Goal: Transaction & Acquisition: Purchase product/service

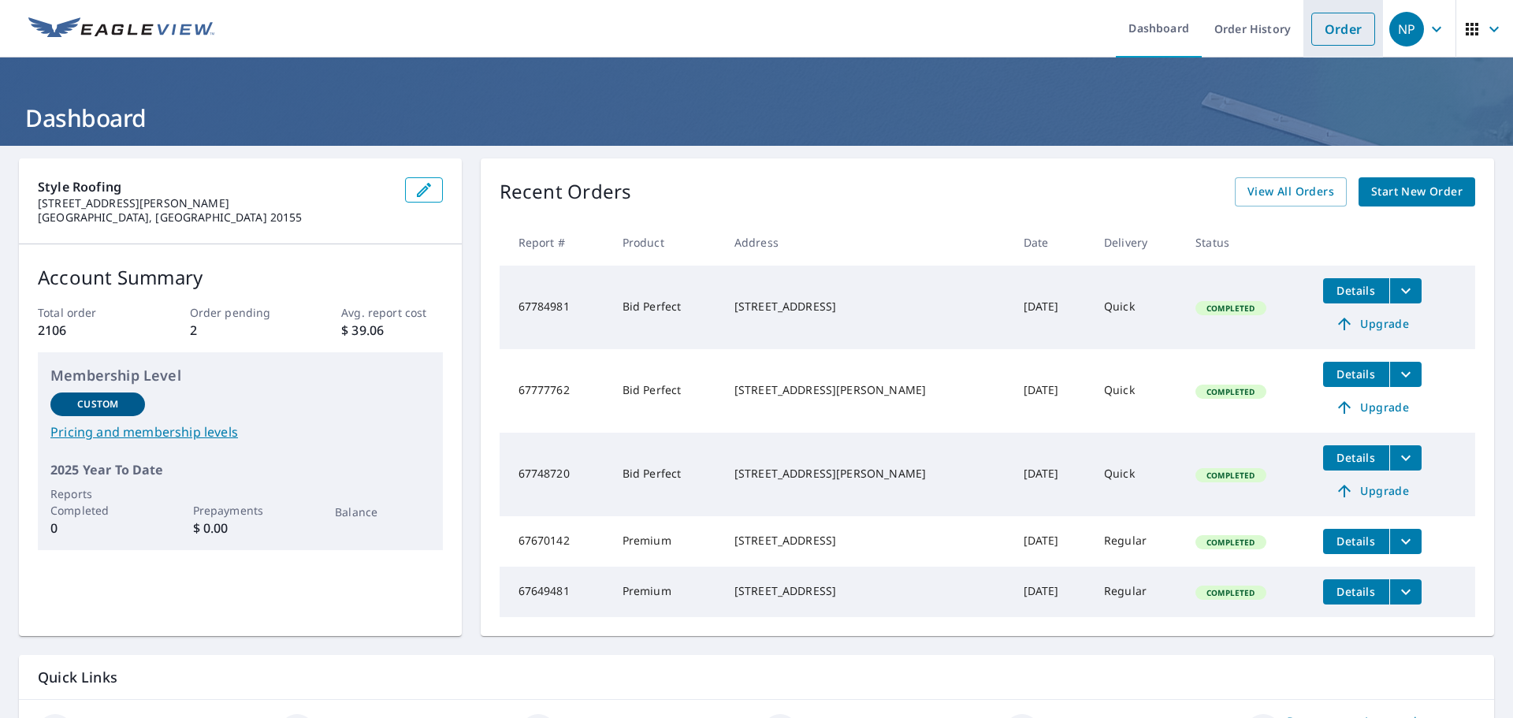
click at [1340, 27] on link "Order" at bounding box center [1344, 29] width 64 height 33
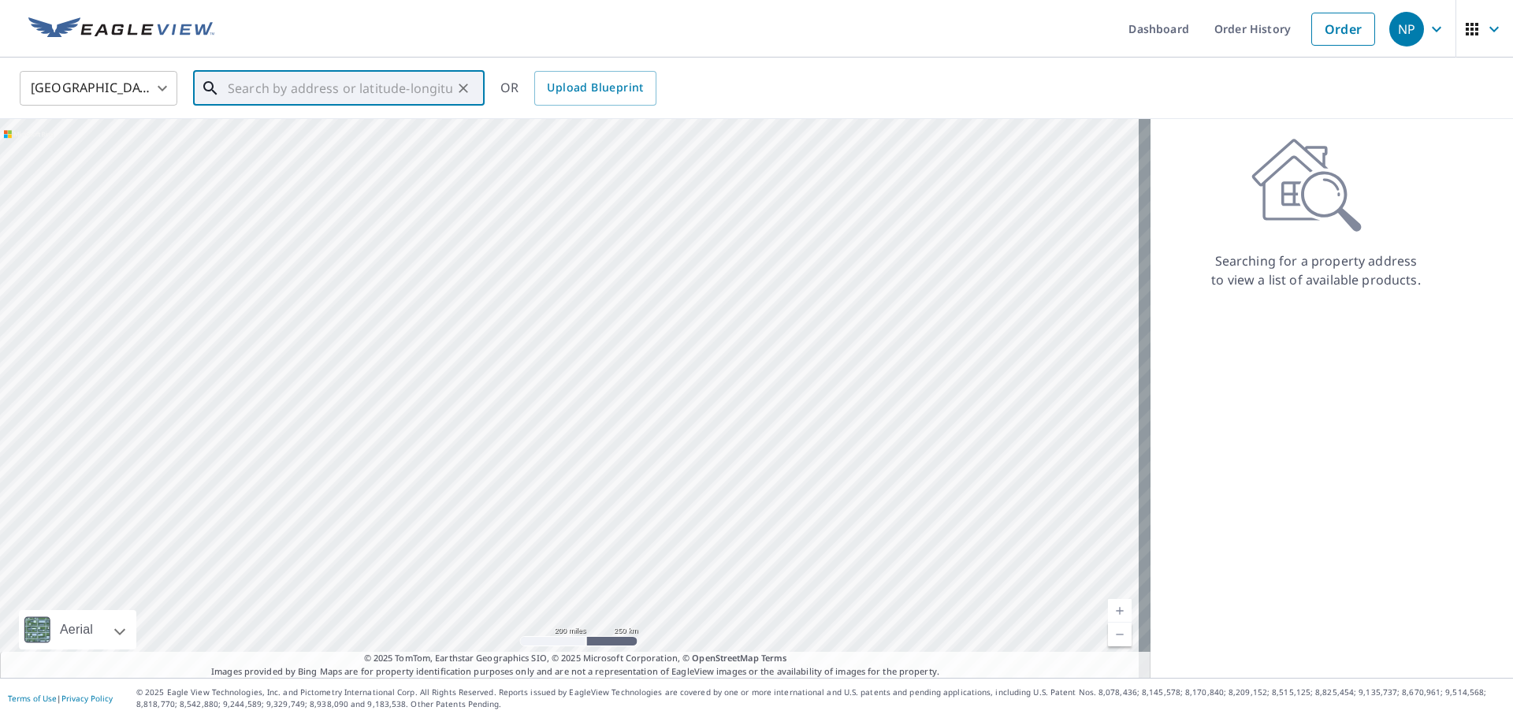
paste input "[STREET_ADDRESS]"
click at [322, 142] on span "[STREET_ADDRESS]" at bounding box center [348, 134] width 247 height 19
type input "[STREET_ADDRESS]"
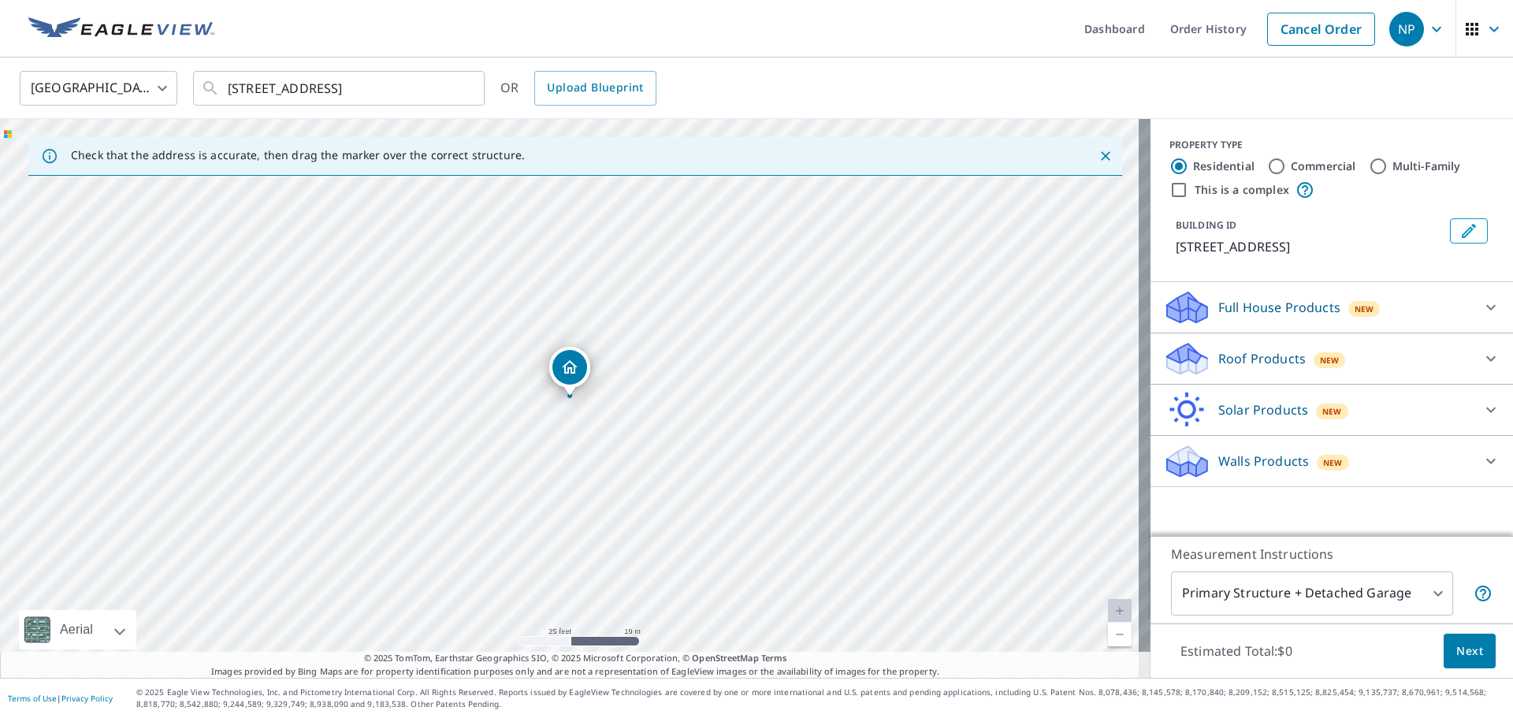
click at [1486, 358] on icon at bounding box center [1490, 359] width 9 height 6
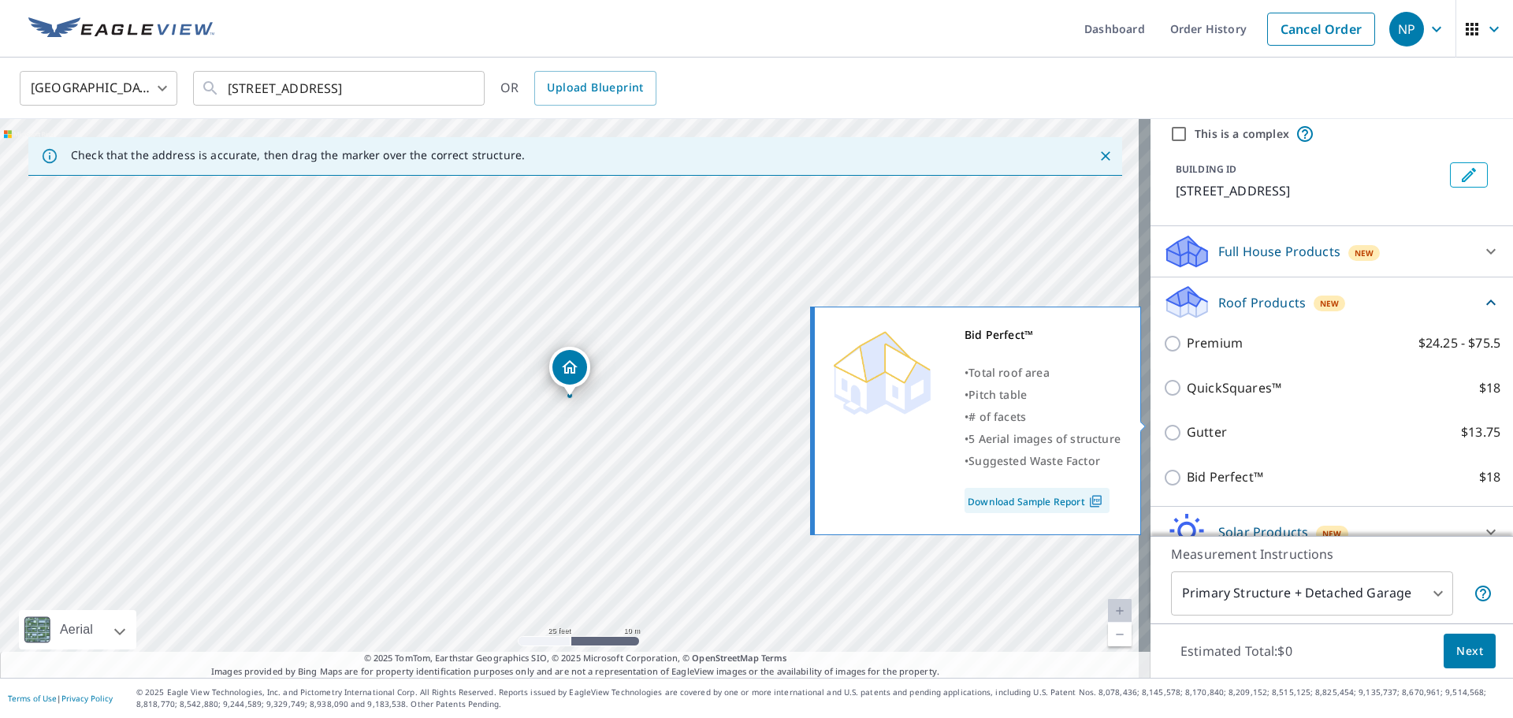
scroll to position [129, 0]
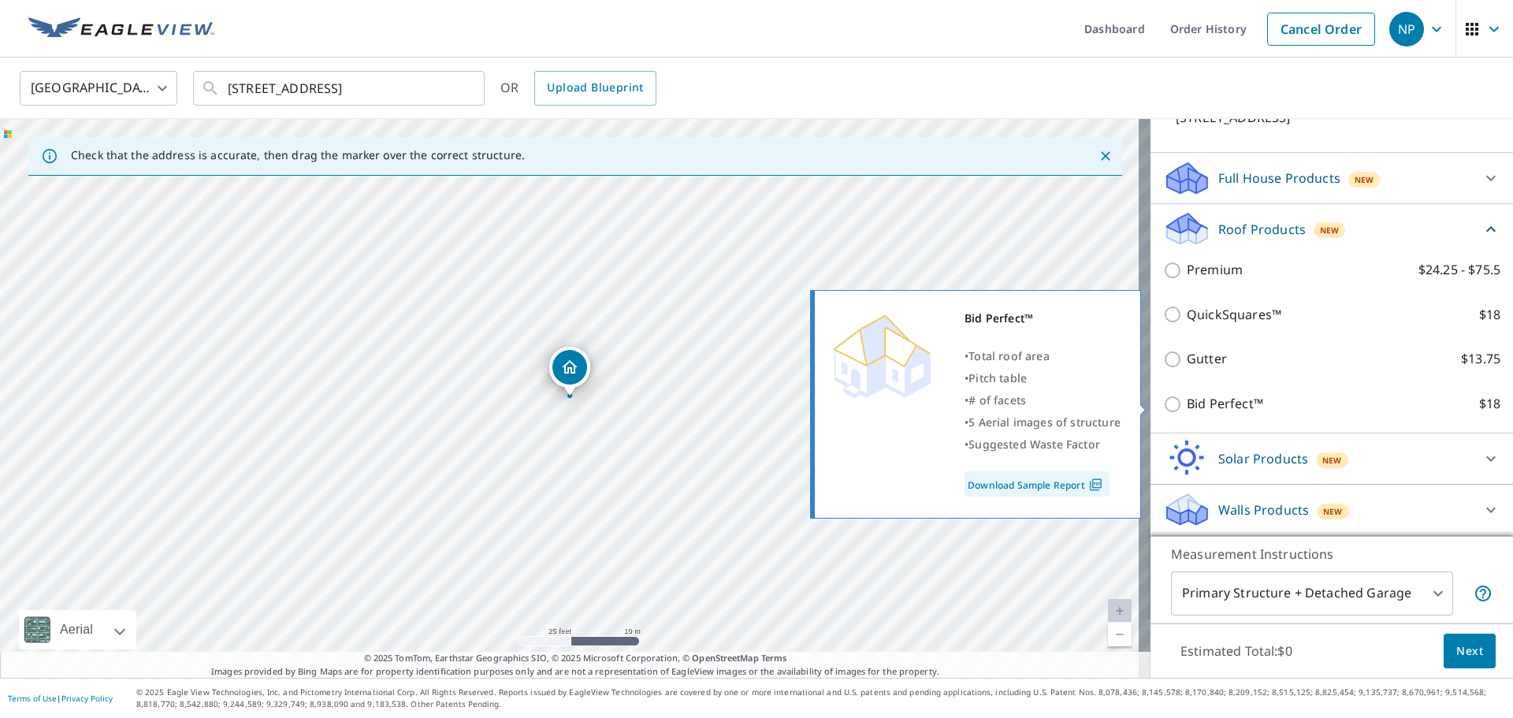
click at [1214, 407] on p "Bid Perfect™" at bounding box center [1225, 404] width 76 height 20
click at [1187, 407] on input "Bid Perfect™ $18" at bounding box center [1175, 404] width 24 height 19
checkbox input "true"
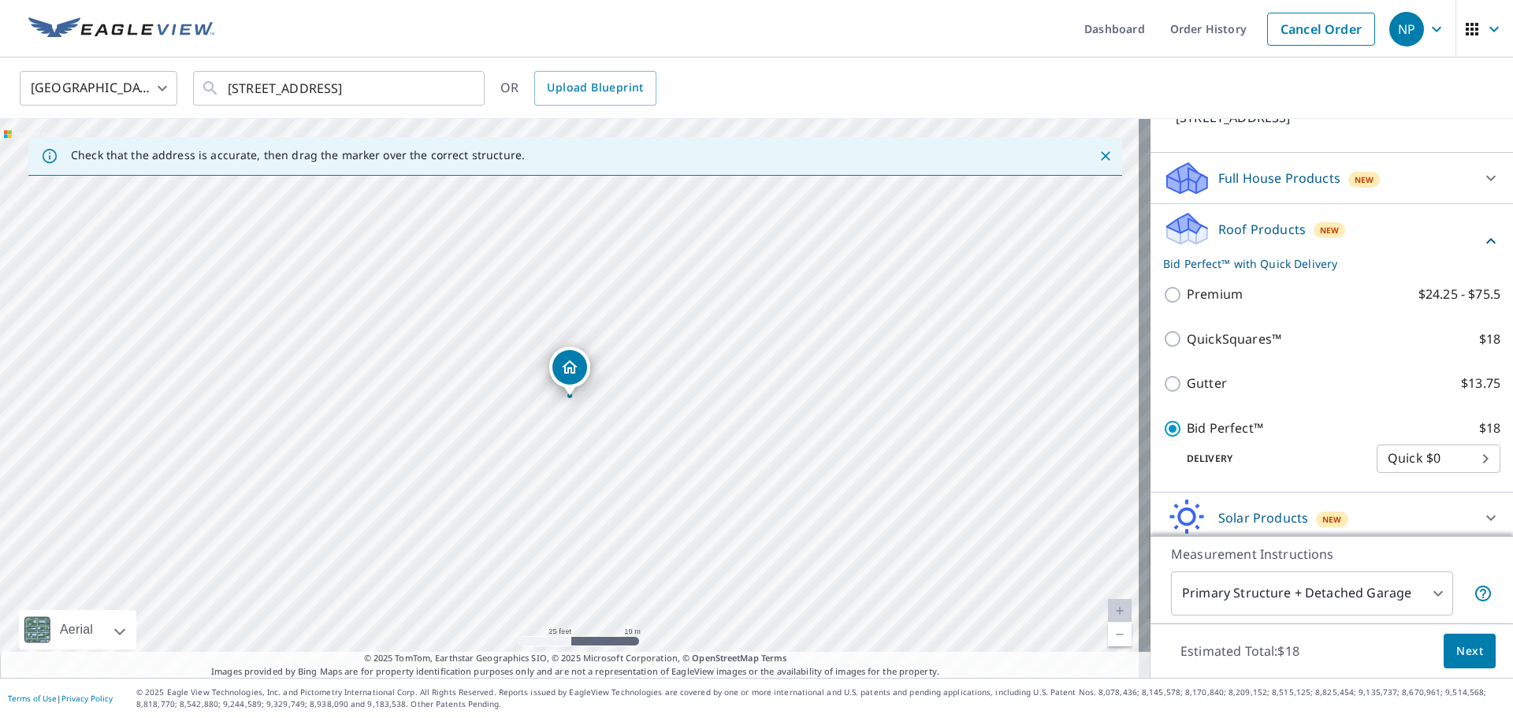
click at [1460, 651] on span "Next" at bounding box center [1470, 652] width 27 height 20
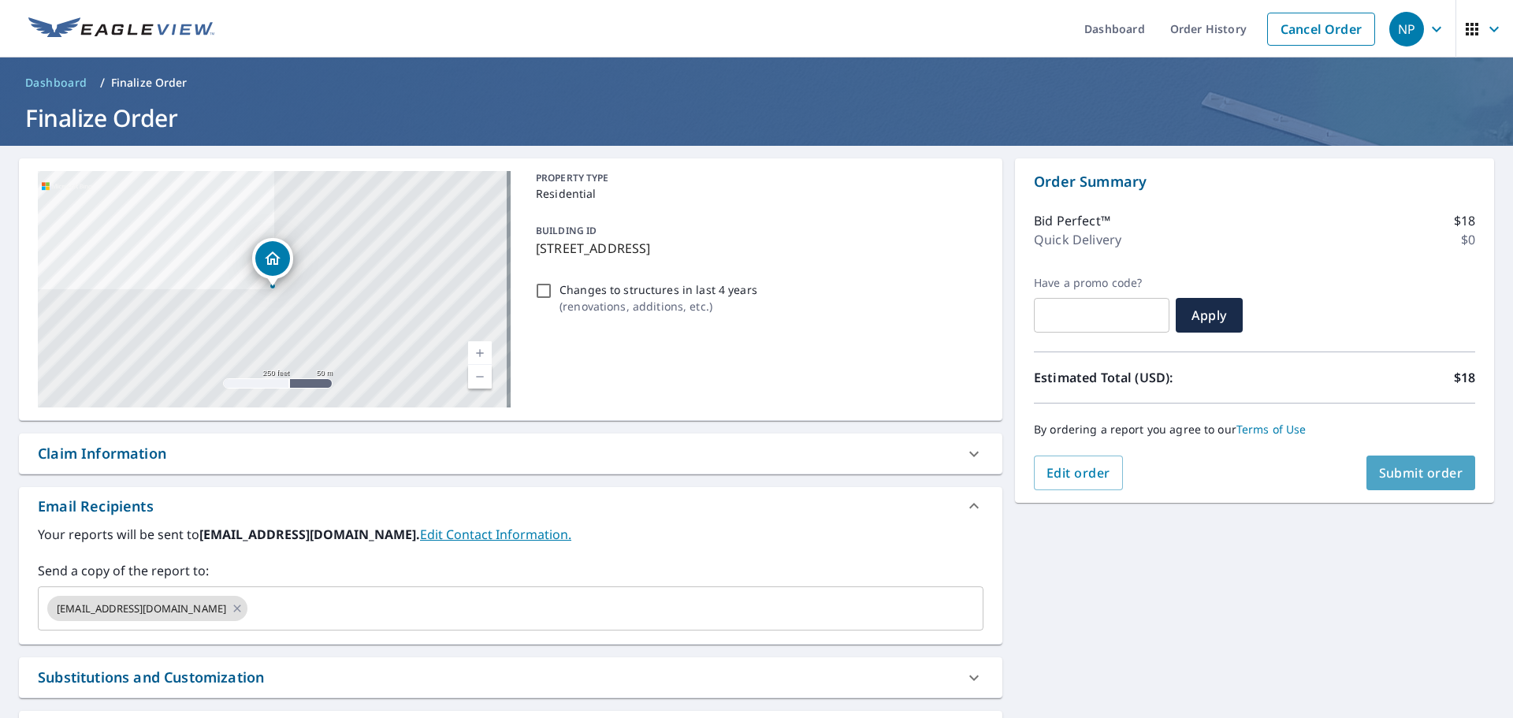
click at [1400, 472] on span "Submit order" at bounding box center [1421, 472] width 84 height 17
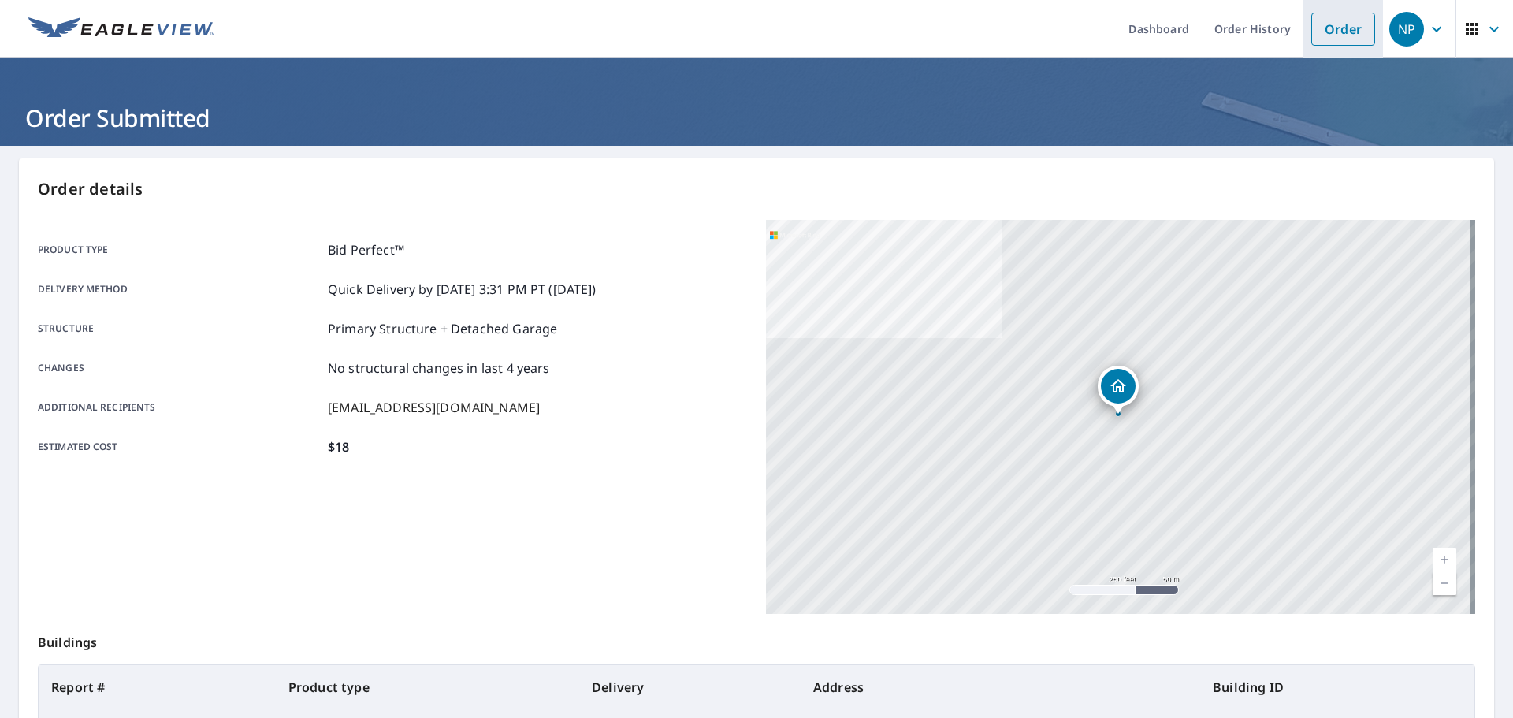
drag, startPoint x: 1334, startPoint y: 26, endPoint x: 1319, endPoint y: 37, distance: 18.6
click at [1334, 26] on link "Order" at bounding box center [1344, 29] width 64 height 33
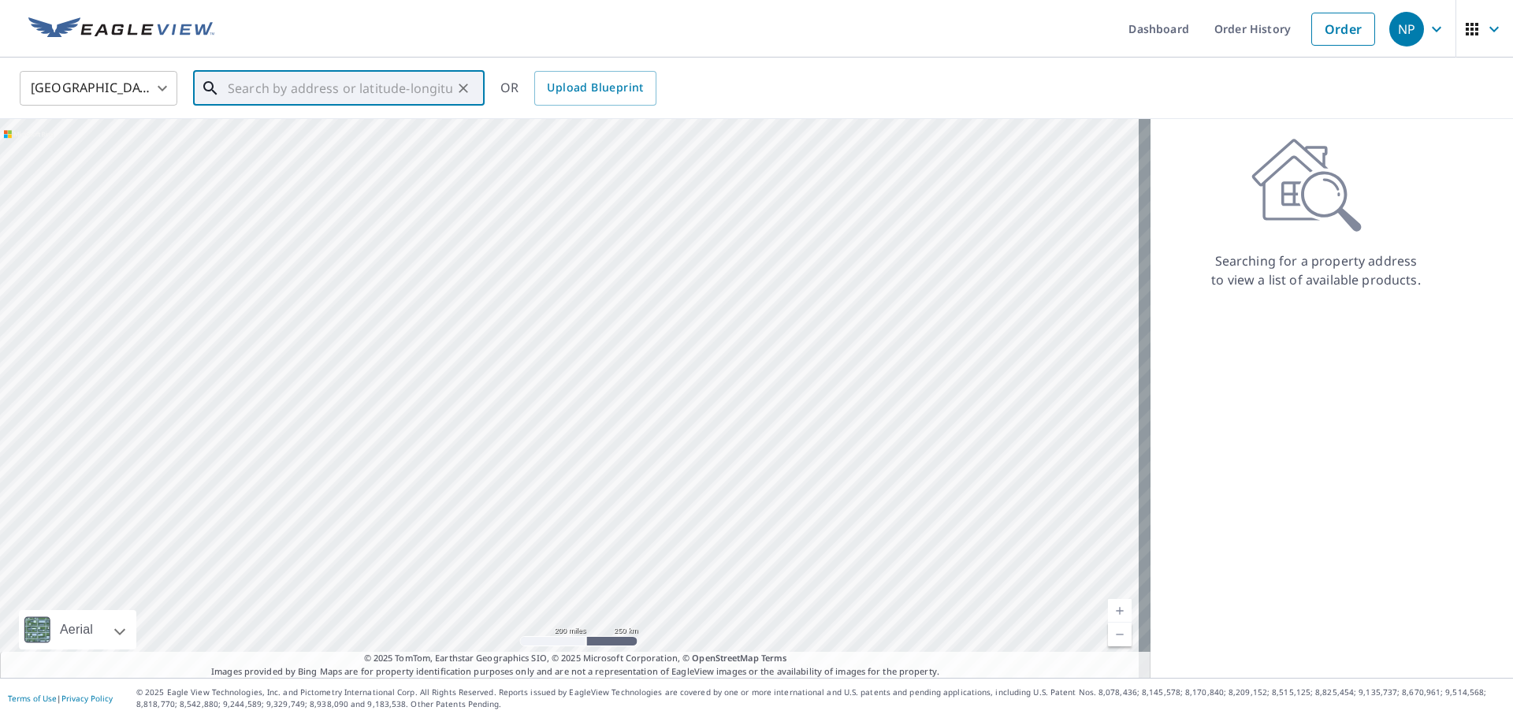
paste input "[STREET_ADDRESS]"
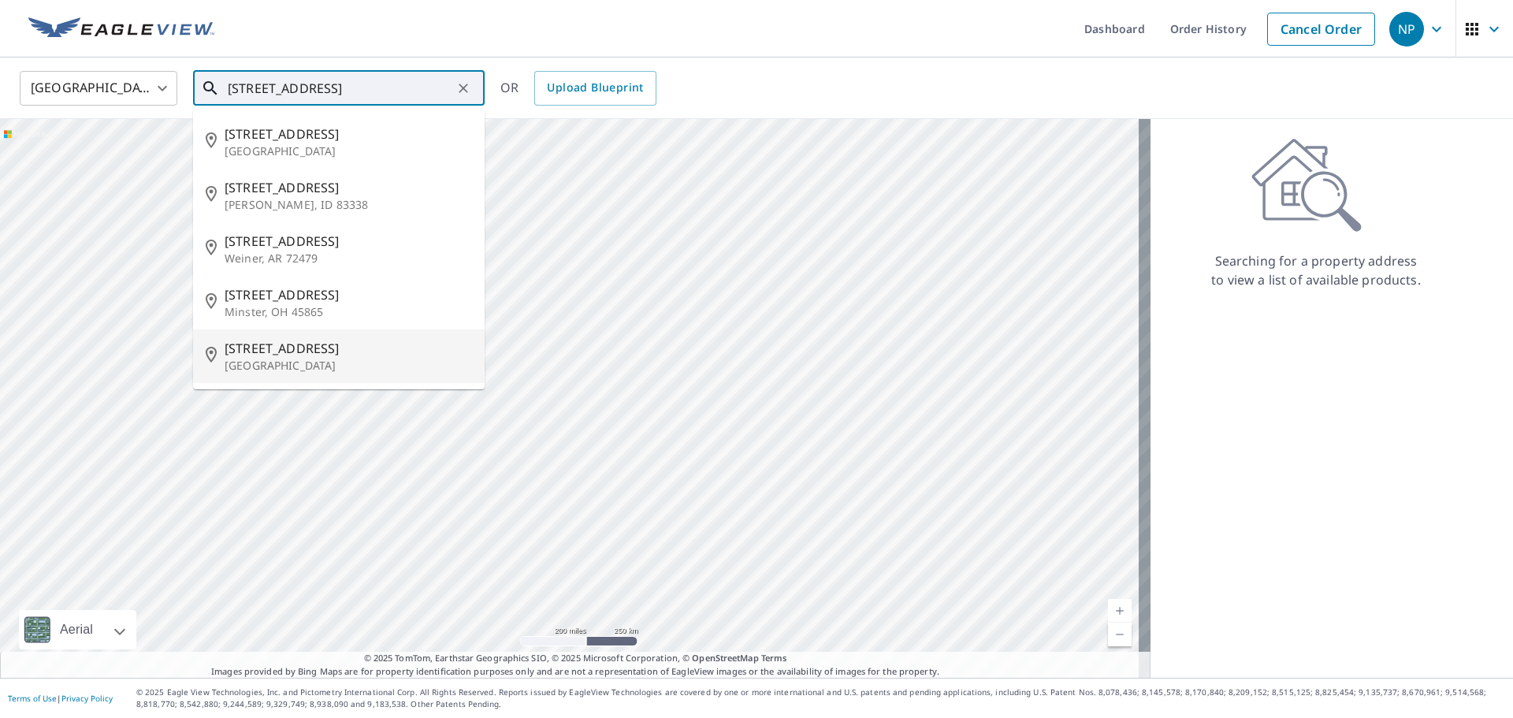
click at [294, 358] on p "[GEOGRAPHIC_DATA]" at bounding box center [348, 366] width 247 height 16
type input "[STREET_ADDRESS]"
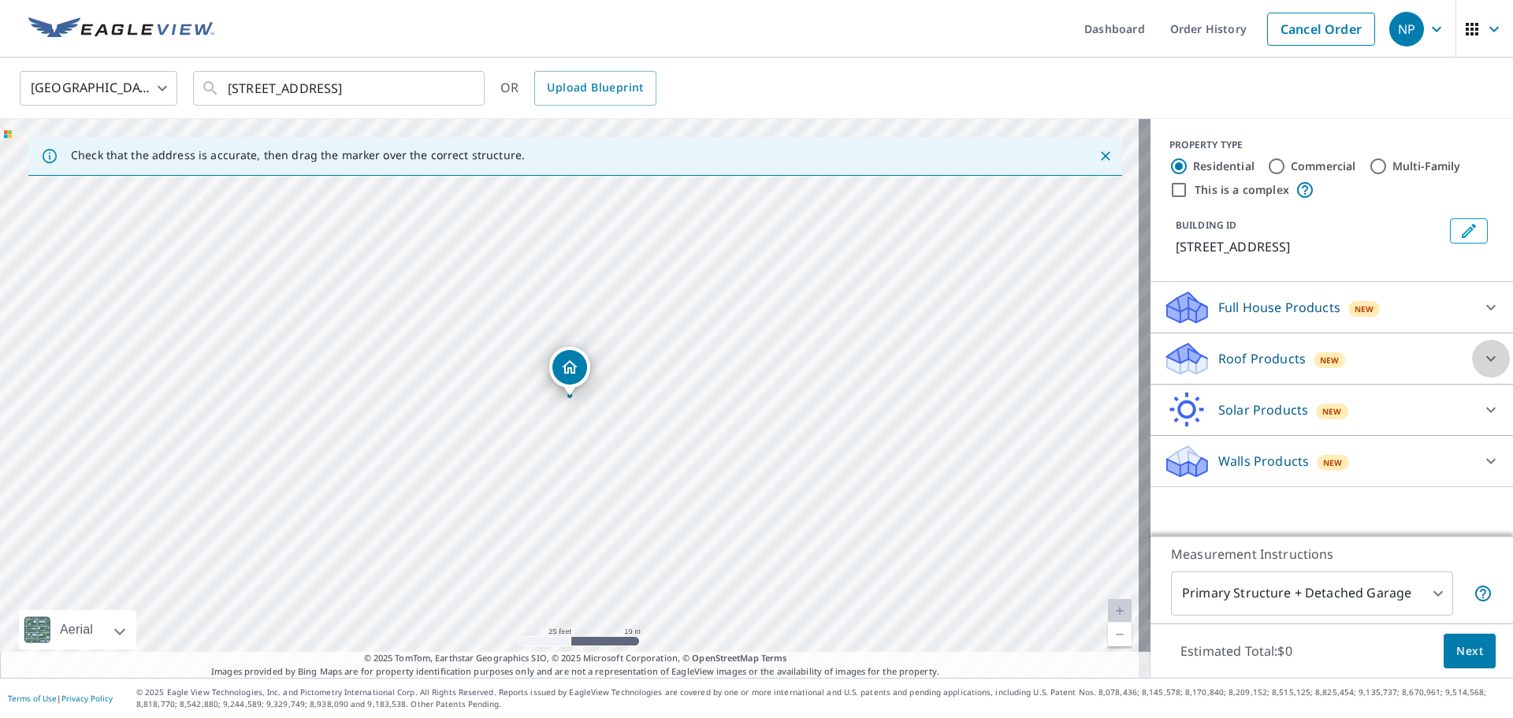
click at [1486, 357] on icon at bounding box center [1490, 359] width 9 height 6
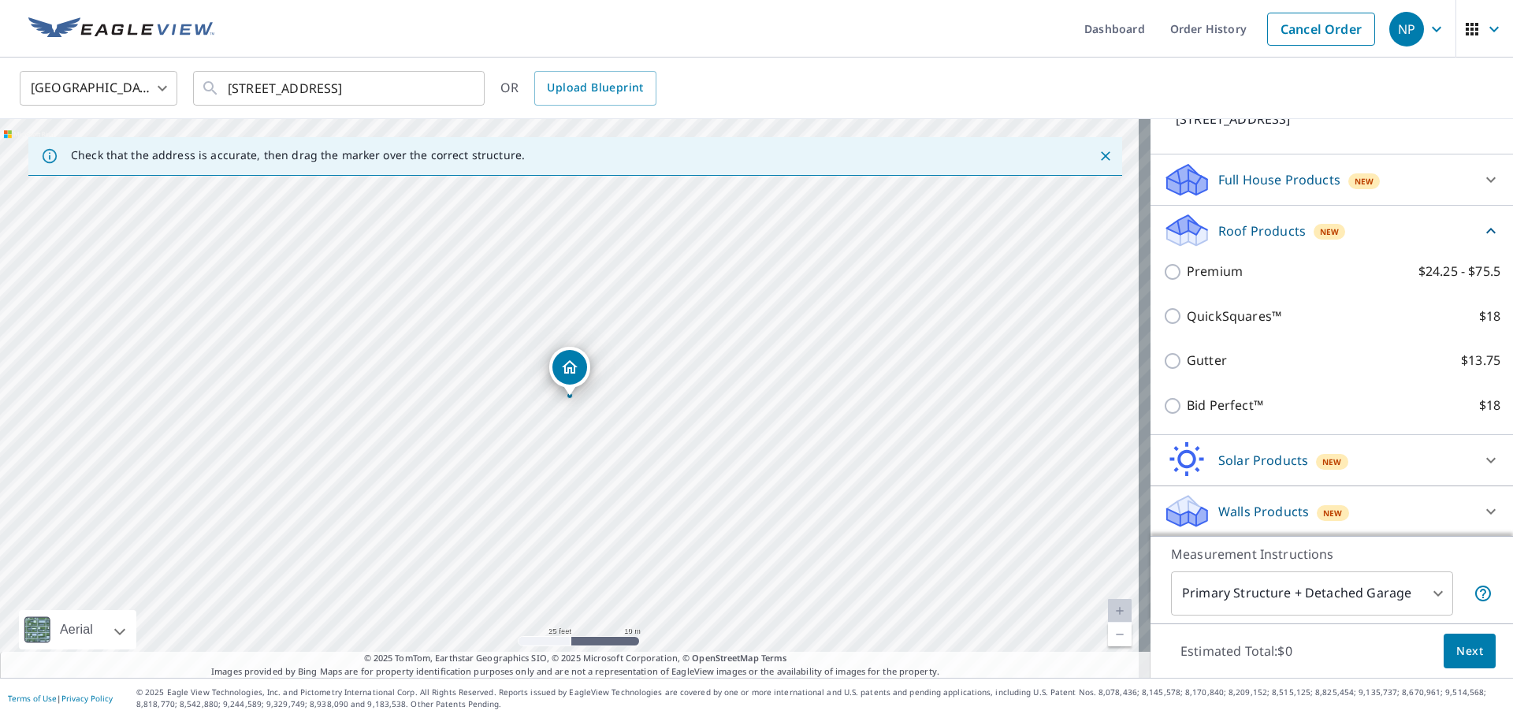
scroll to position [129, 0]
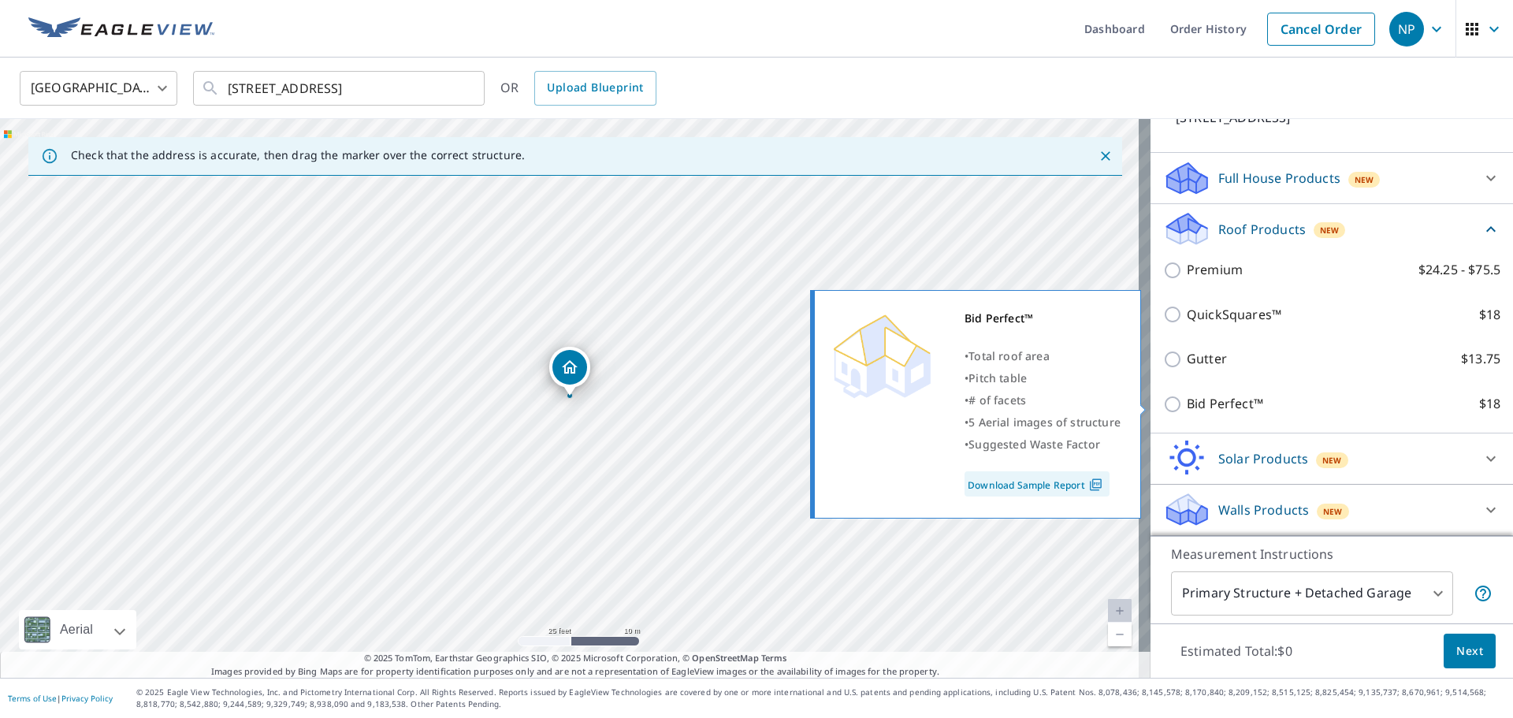
click at [1403, 396] on label "Bid Perfect™ $18" at bounding box center [1344, 404] width 314 height 20
click at [1187, 396] on input "Bid Perfect™ $18" at bounding box center [1175, 404] width 24 height 19
checkbox input "true"
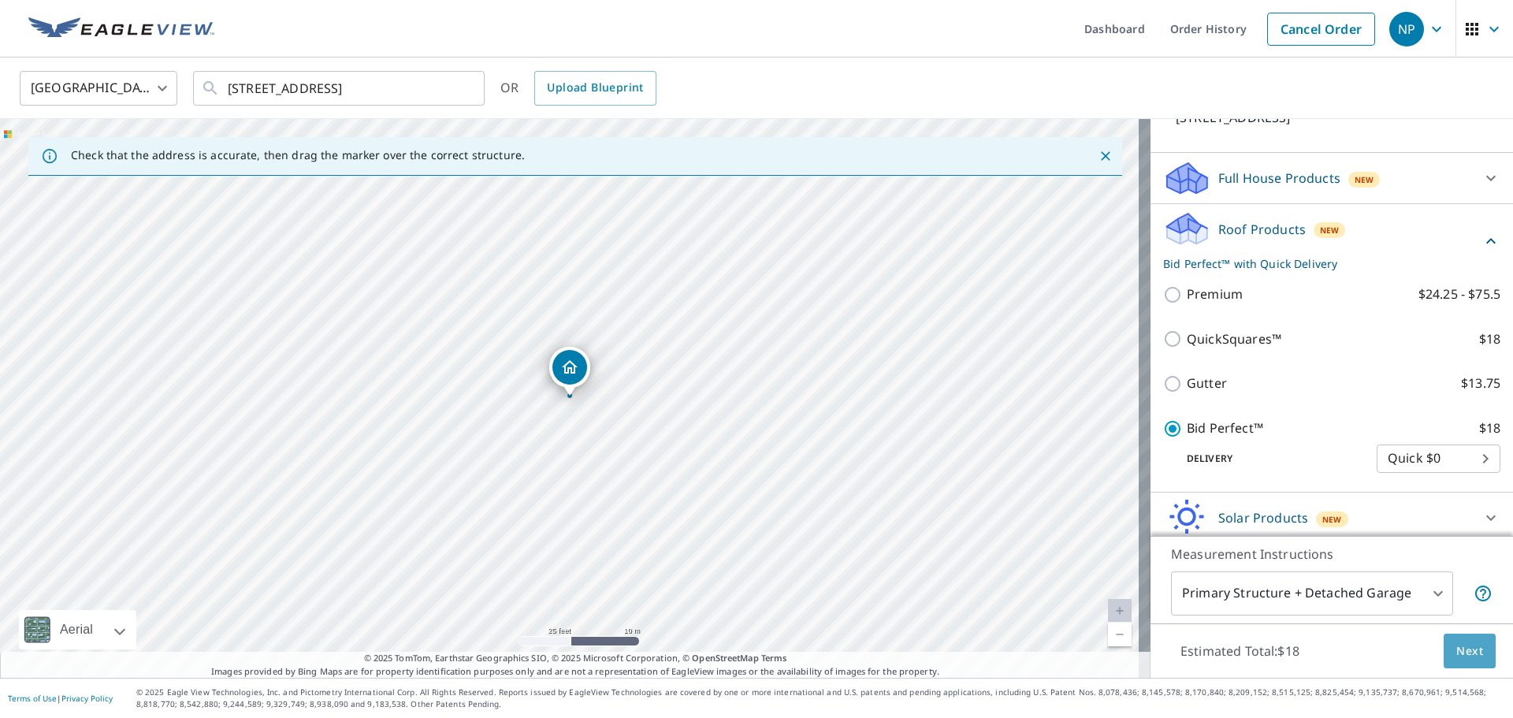
click at [1469, 649] on span "Next" at bounding box center [1470, 652] width 27 height 20
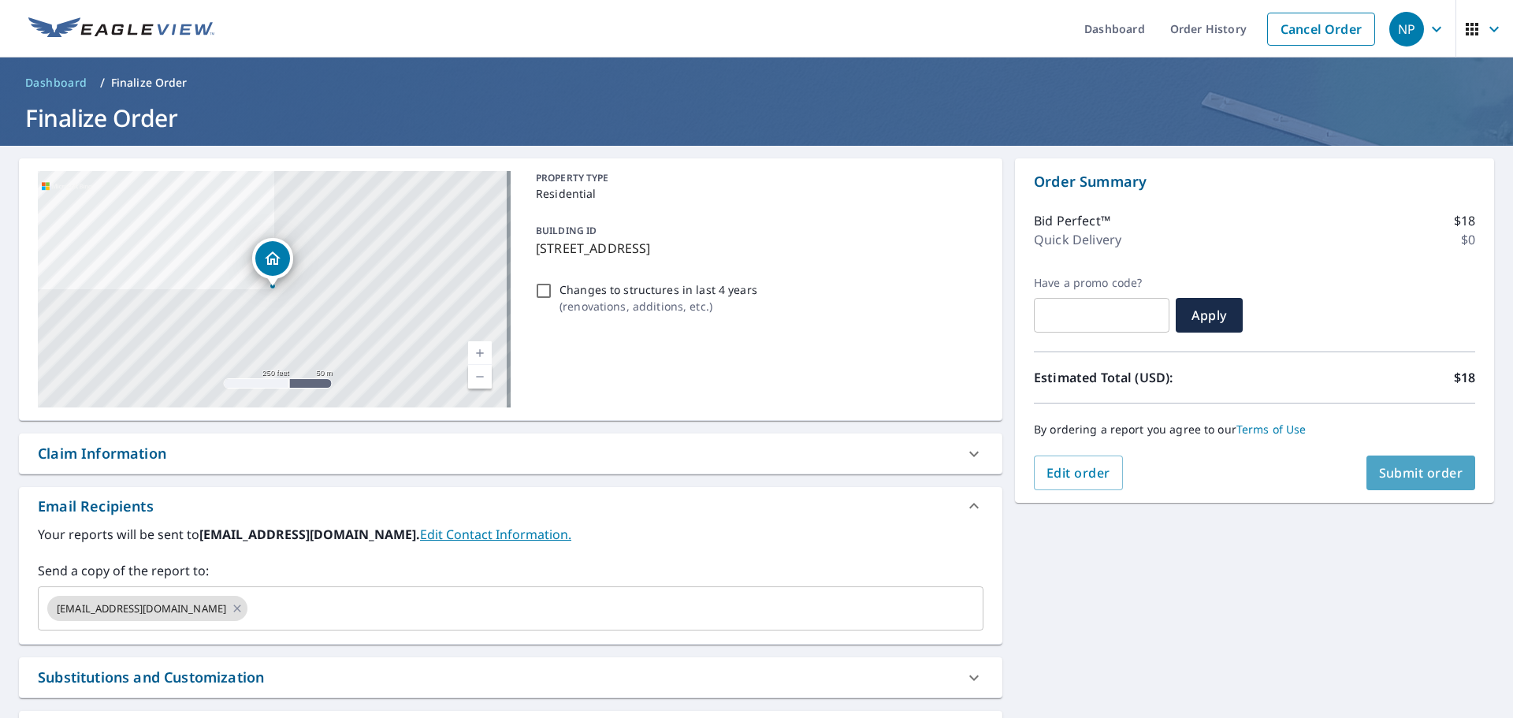
click at [1397, 476] on span "Submit order" at bounding box center [1421, 472] width 84 height 17
